Goal: Book appointment/travel/reservation

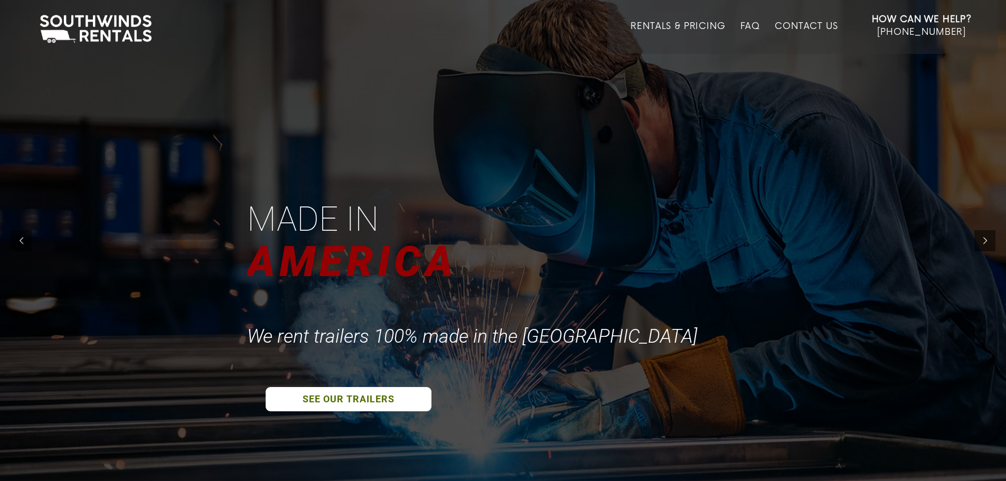
click at [381, 401] on link "SEE OUR TRAILERS" at bounding box center [349, 399] width 166 height 24
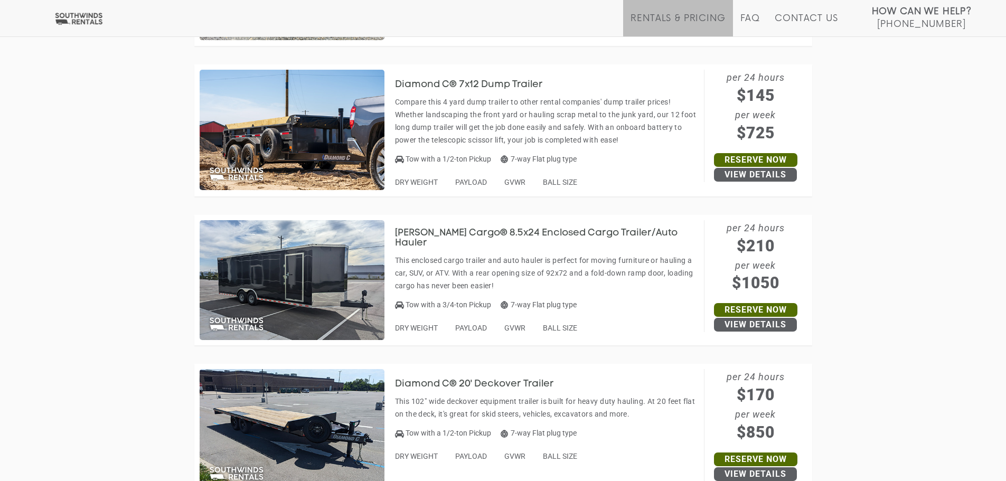
scroll to position [4489, 0]
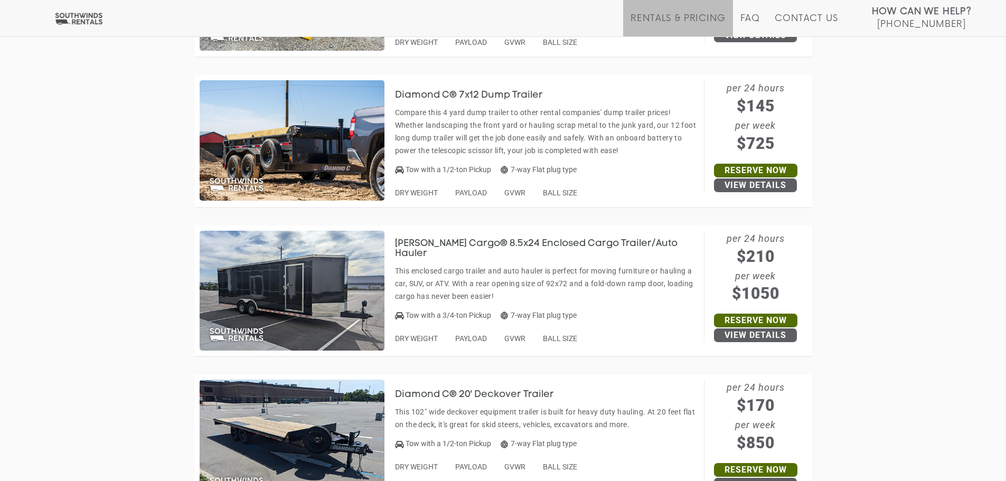
click at [767, 317] on link "Reserve Now" at bounding box center [755, 321] width 83 height 14
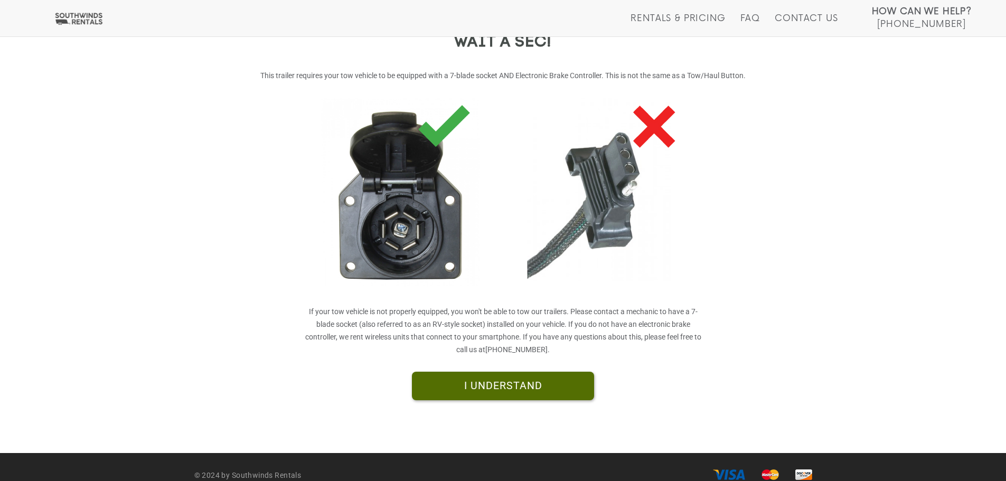
scroll to position [194, 0]
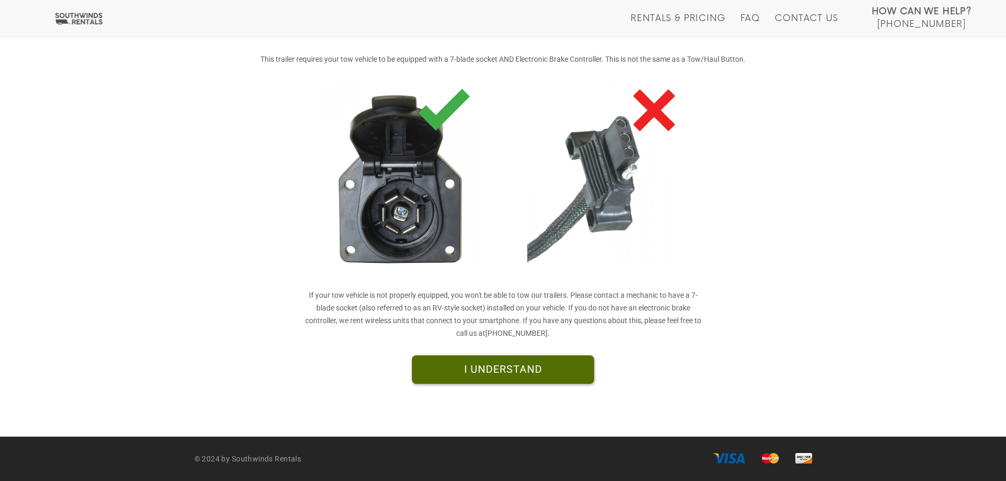
click at [557, 373] on link "I UNDERSTAND" at bounding box center [503, 369] width 182 height 29
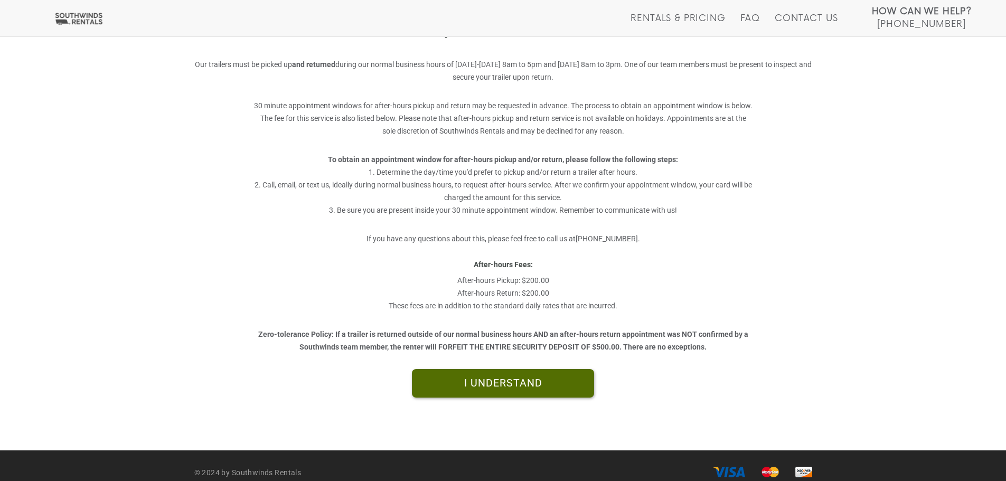
scroll to position [202, 0]
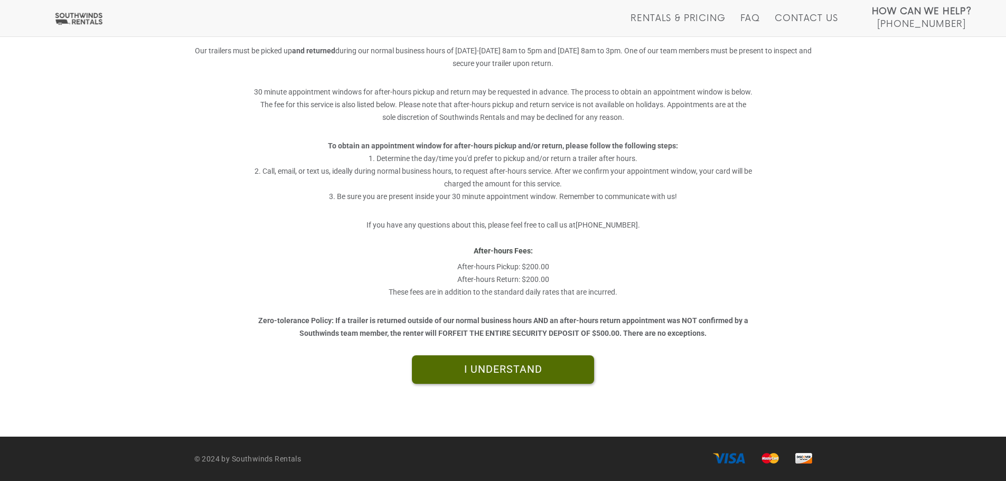
click at [539, 376] on link "I UNDERSTAND" at bounding box center [503, 369] width 182 height 29
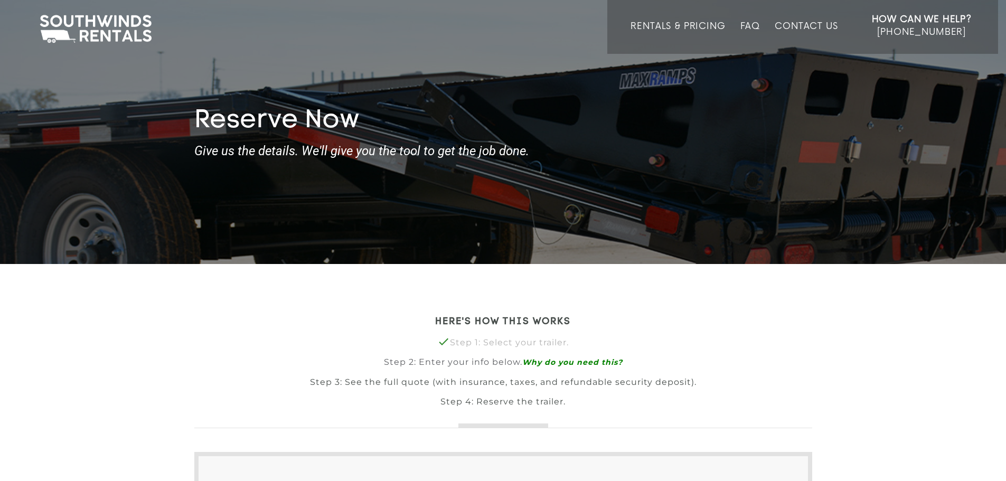
click at [691, 30] on link "Rentals & Pricing" at bounding box center [678, 37] width 95 height 33
